Goal: Task Accomplishment & Management: Use online tool/utility

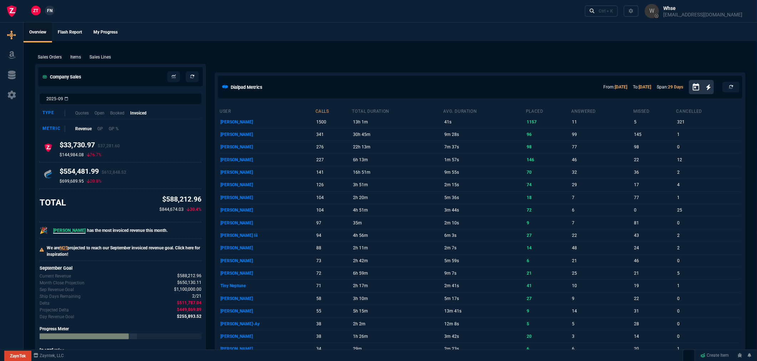
click at [100, 55] on p "Sales Lines" at bounding box center [100, 57] width 21 height 6
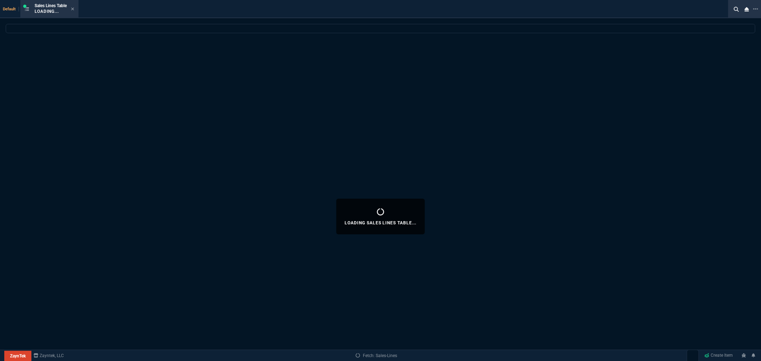
select select
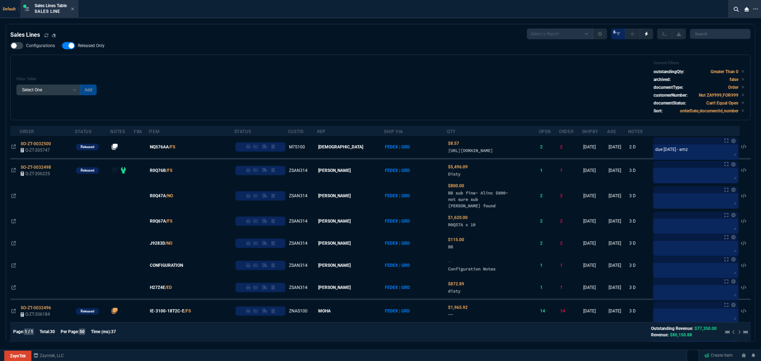
click at [97, 47] on span "Released Only" at bounding box center [91, 46] width 27 height 6
click at [62, 46] on input "Released Only" at bounding box center [62, 46] width 0 height 0
checkbox input "false"
click at [149, 70] on div "Filter Table Select One Add Filter () Age () ATS () Cond (itemVariantCode) Cust…" at bounding box center [380, 88] width 728 height 54
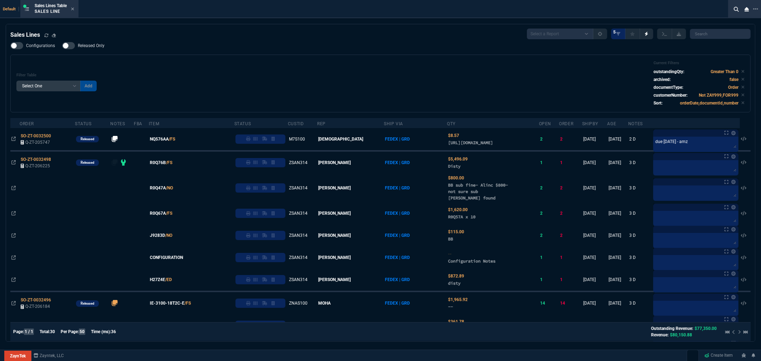
click at [76, 11] on div "Sales Lines Table Sales Line" at bounding box center [49, 8] width 55 height 15
click at [74, 10] on icon at bounding box center [72, 9] width 3 height 4
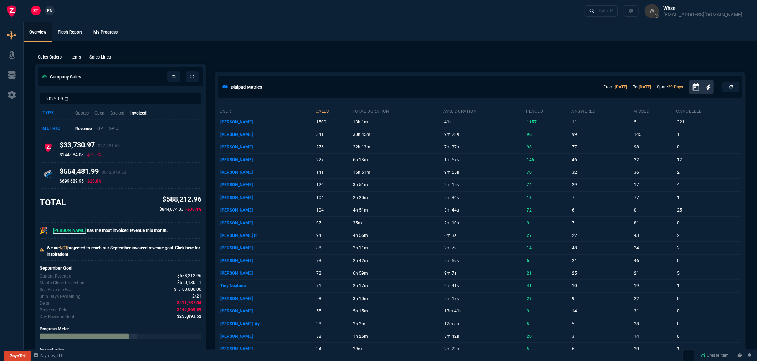
click at [49, 16] on nx-fornida-client-manager "ZT FN" at bounding box center [43, 11] width 28 height 11
click at [50, 14] on link "FN" at bounding box center [50, 11] width 10 height 10
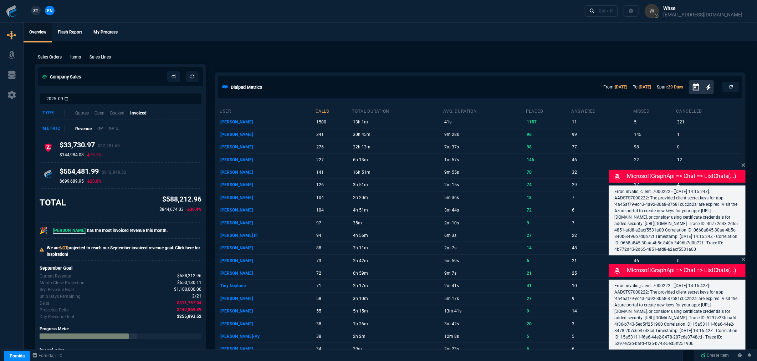
click at [34, 12] on span "ZT" at bounding box center [36, 10] width 5 height 6
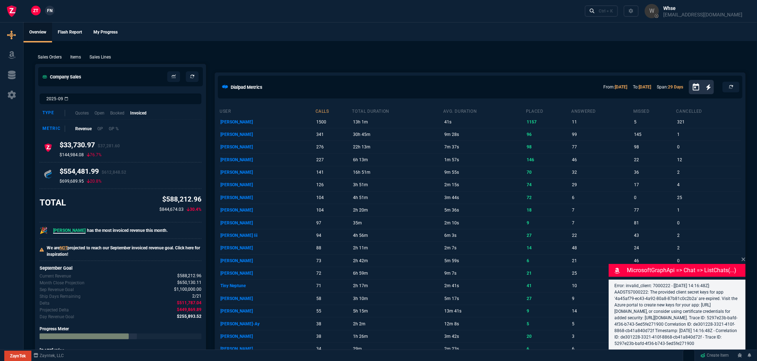
click at [97, 57] on p "Sales Lines" at bounding box center [100, 57] width 21 height 6
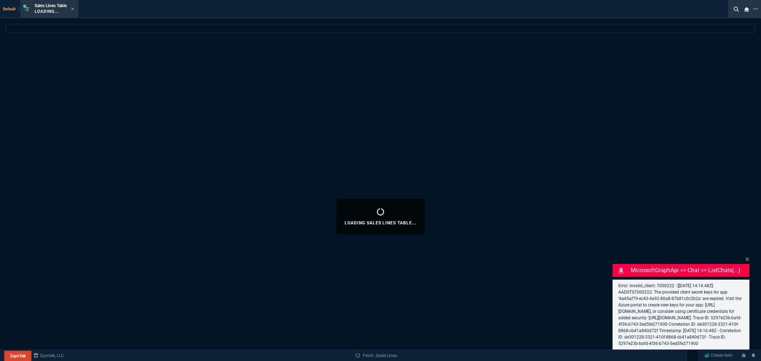
select select
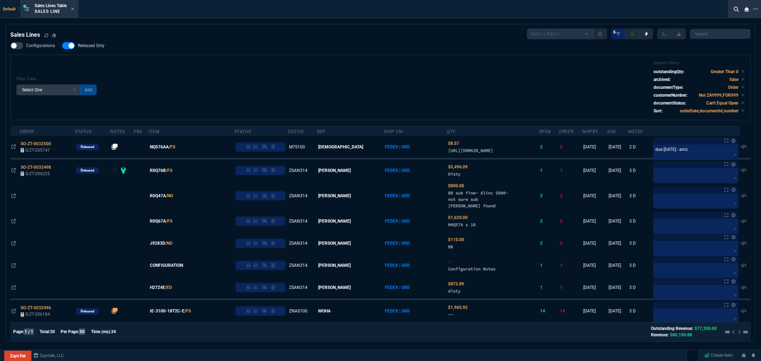
click at [76, 9] on div "Sales Lines Table Sales Line" at bounding box center [49, 8] width 55 height 15
click at [74, 9] on icon at bounding box center [72, 8] width 3 height 3
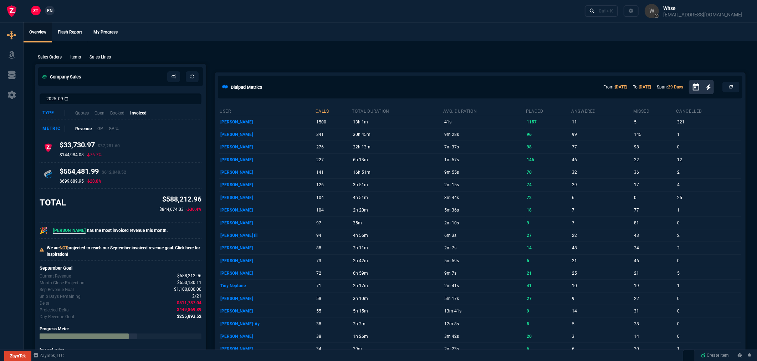
click at [53, 13] on link "FN" at bounding box center [50, 11] width 10 height 10
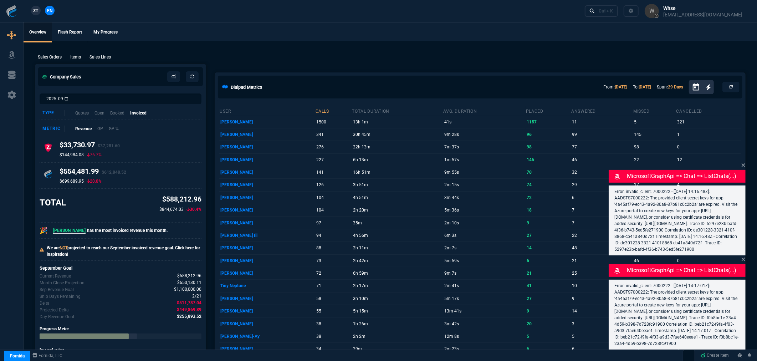
click at [38, 9] on span "ZT" at bounding box center [36, 10] width 5 height 6
click at [103, 57] on p "Sales Lines" at bounding box center [100, 57] width 21 height 6
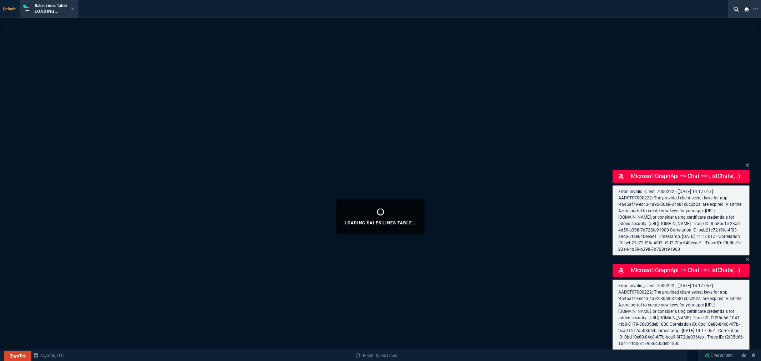
select select
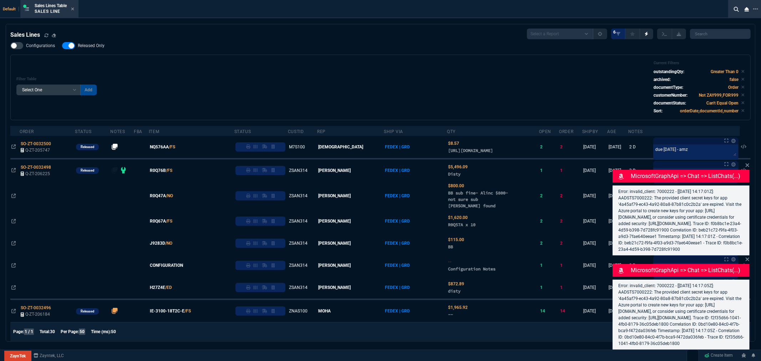
click at [169, 149] on span "NQ576AA" at bounding box center [159, 147] width 19 height 6
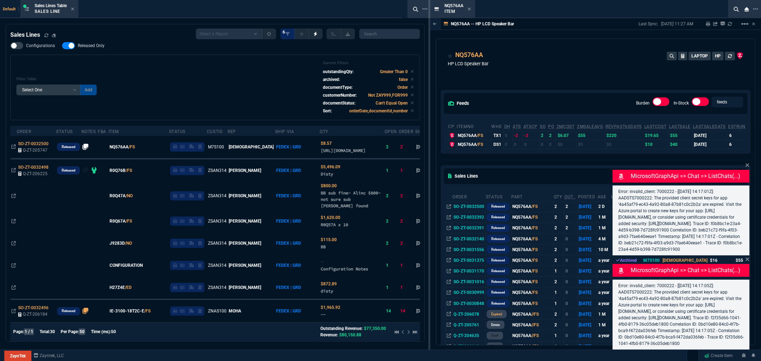
click at [468, 8] on icon at bounding box center [469, 9] width 3 height 4
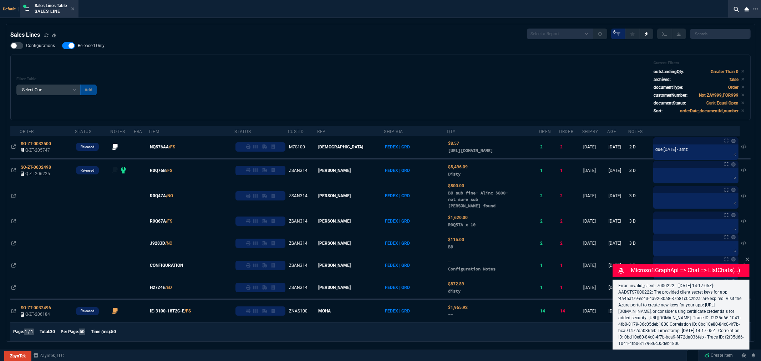
click at [74, 9] on icon at bounding box center [72, 9] width 3 height 4
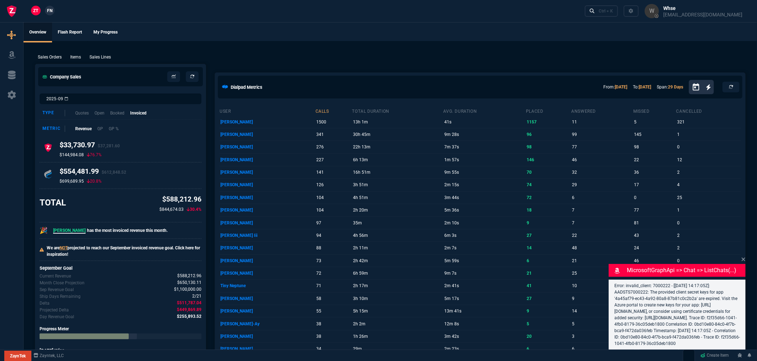
click at [49, 12] on span "FN" at bounding box center [49, 10] width 5 height 6
click at [100, 56] on p "Sales Lines" at bounding box center [100, 57] width 21 height 6
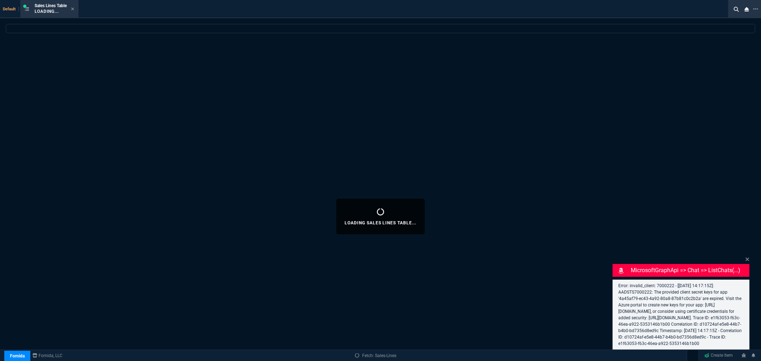
select select
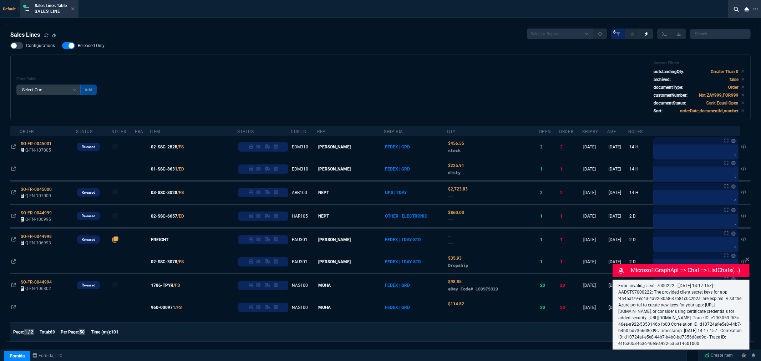
click at [177, 146] on span "02-SSC-2825" at bounding box center [164, 147] width 26 height 6
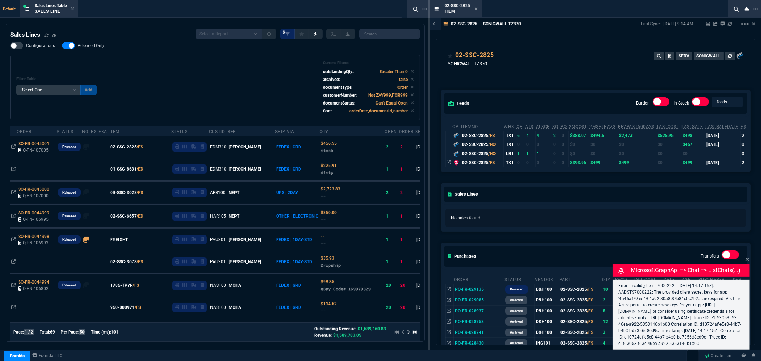
click at [477, 9] on icon at bounding box center [475, 9] width 3 height 4
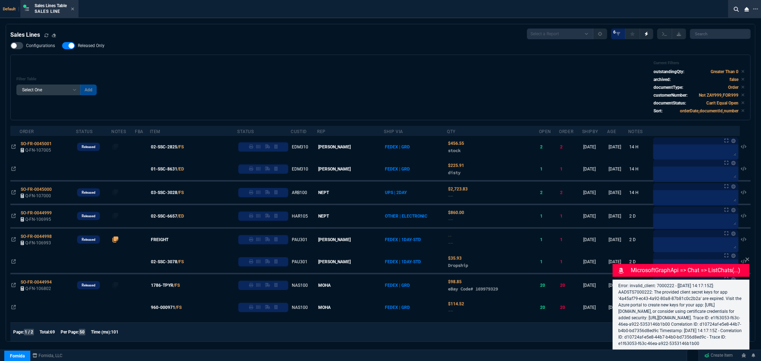
click at [175, 170] on span "01-SSC-8631" at bounding box center [164, 169] width 26 height 6
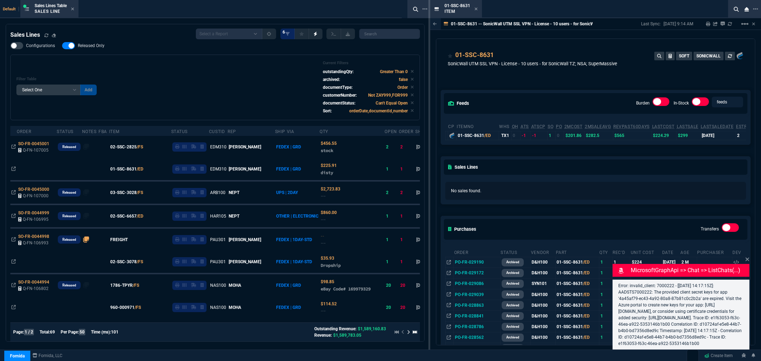
click at [475, 9] on icon at bounding box center [475, 8] width 3 height 3
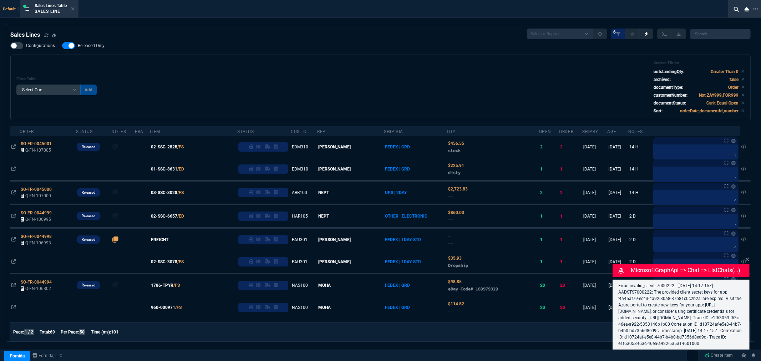
click at [175, 193] on span "03-SSC-3028" at bounding box center [164, 192] width 26 height 6
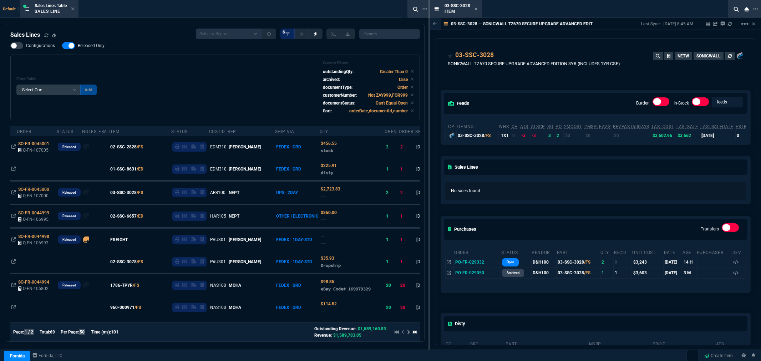
click at [475, 11] on icon at bounding box center [475, 9] width 3 height 4
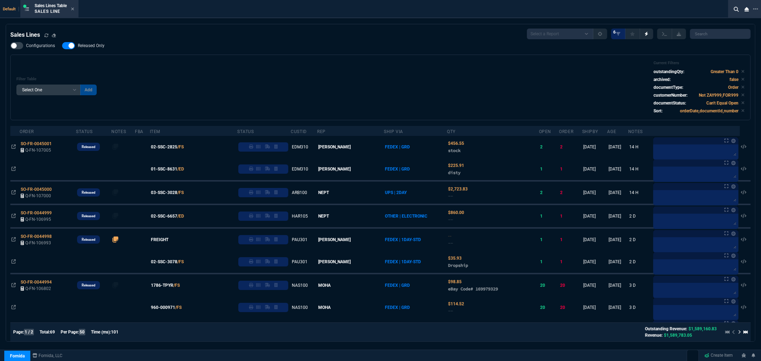
click at [168, 263] on span "02-SSC-3078" at bounding box center [164, 262] width 26 height 6
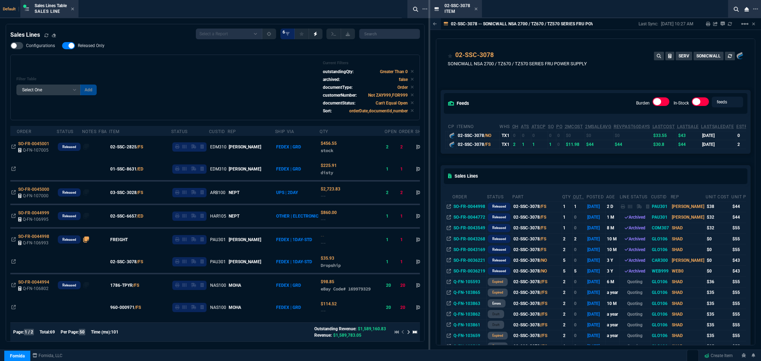
click at [475, 7] on icon at bounding box center [475, 9] width 3 height 4
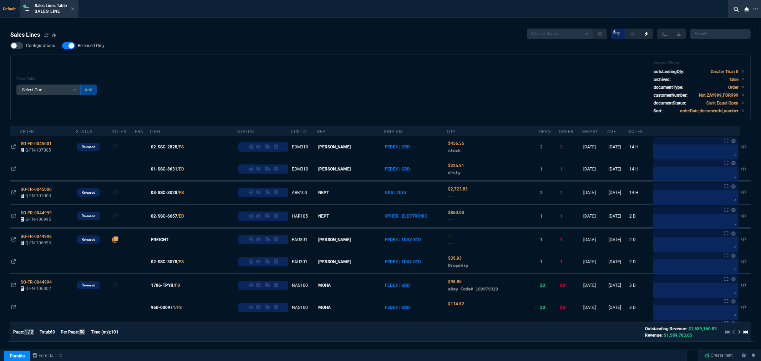
click at [72, 8] on div "Sales Lines Table Sales Line" at bounding box center [55, 9] width 40 height 12
click at [73, 9] on icon at bounding box center [72, 8] width 3 height 3
